Goal: Transaction & Acquisition: Purchase product/service

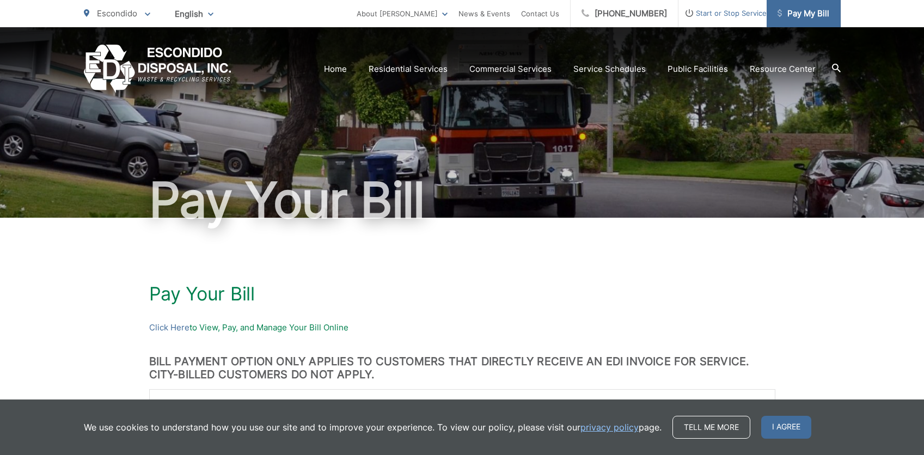
click at [805, 9] on span "Pay My Bill" at bounding box center [804, 13] width 52 height 13
click at [793, 423] on span "I agree" at bounding box center [787, 427] width 50 height 23
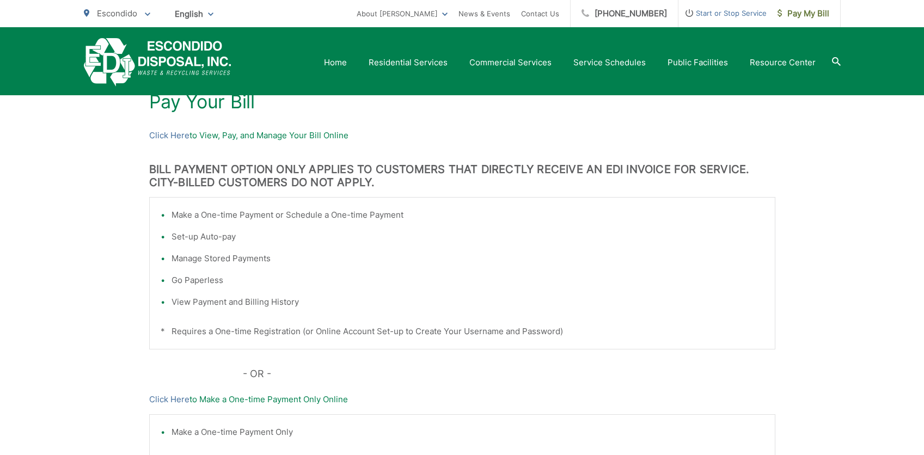
scroll to position [180, 0]
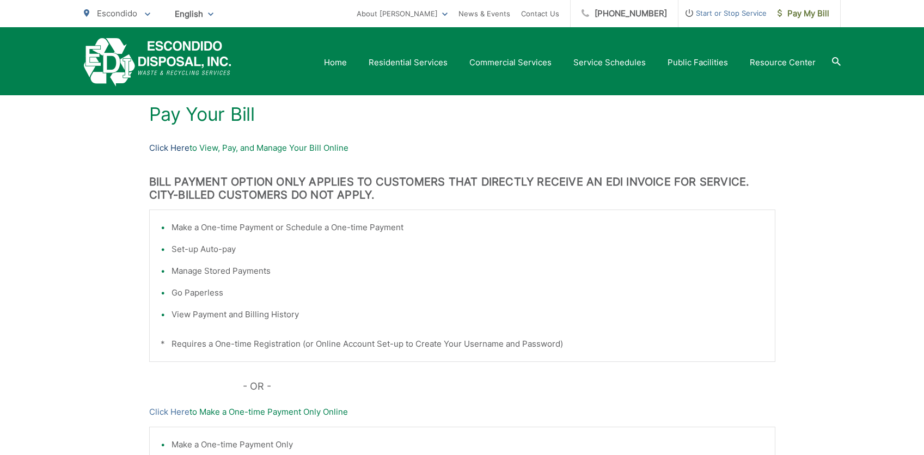
click at [172, 146] on link "Click Here" at bounding box center [169, 148] width 40 height 13
